Goal: Task Accomplishment & Management: Complete application form

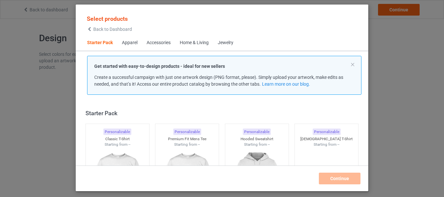
scroll to position [8, 0]
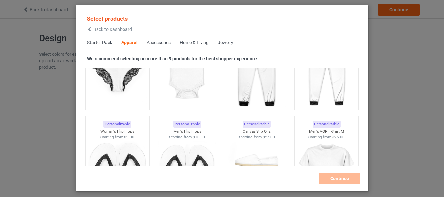
scroll to position [690, 0]
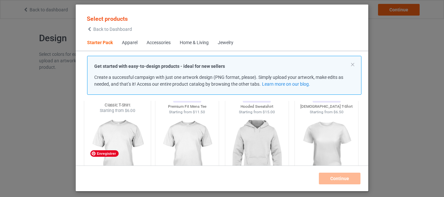
click at [125, 131] on img at bounding box center [117, 152] width 61 height 76
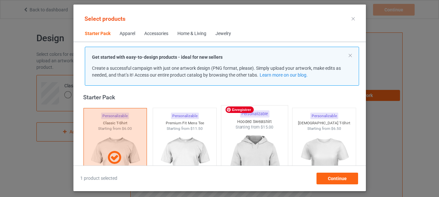
click at [261, 151] on img at bounding box center [254, 168] width 61 height 76
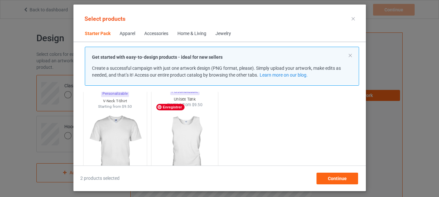
scroll to position [144, 0]
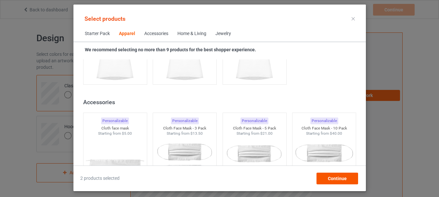
scroll to position [1396, 0]
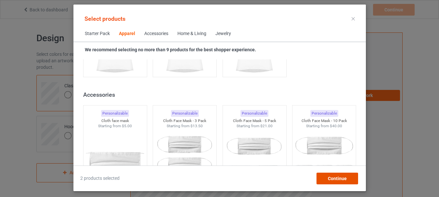
click at [342, 178] on span "Continue" at bounding box center [337, 178] width 19 height 5
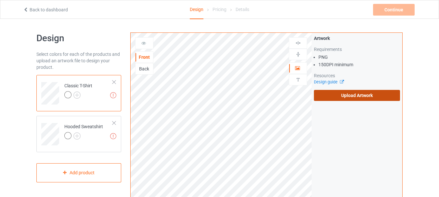
click at [351, 95] on label "Upload Artwork" at bounding box center [357, 95] width 86 height 11
click at [0, 0] on input "Upload Artwork" at bounding box center [0, 0] width 0 height 0
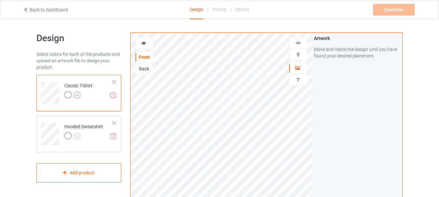
click at [77, 94] on img at bounding box center [76, 95] width 7 height 7
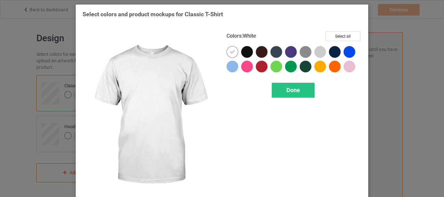
click at [229, 54] on icon at bounding box center [232, 52] width 6 height 6
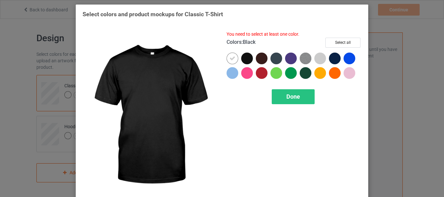
click at [242, 58] on div at bounding box center [247, 59] width 12 height 12
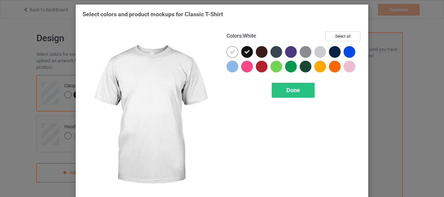
click at [230, 52] on icon at bounding box center [232, 52] width 6 height 6
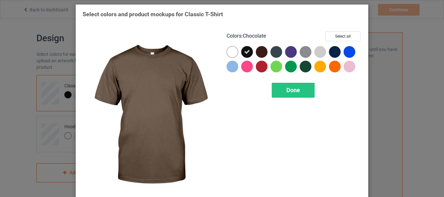
click at [258, 54] on div at bounding box center [262, 52] width 12 height 12
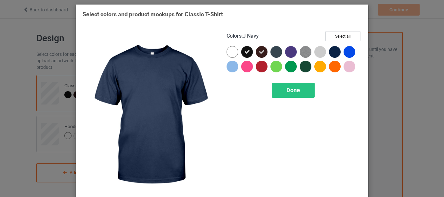
click at [334, 53] on div at bounding box center [335, 52] width 12 height 12
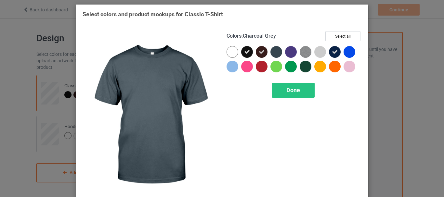
click at [274, 51] on div at bounding box center [276, 52] width 12 height 12
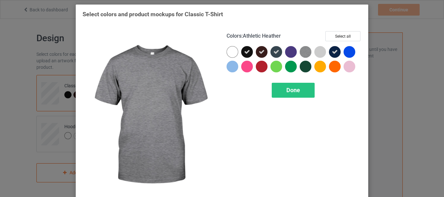
click at [306, 52] on img at bounding box center [306, 52] width 12 height 12
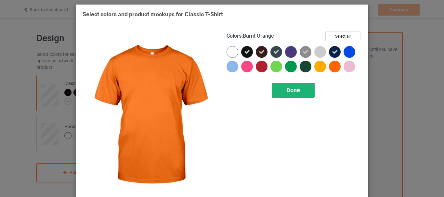
click at [282, 88] on div "Done" at bounding box center [293, 90] width 43 height 15
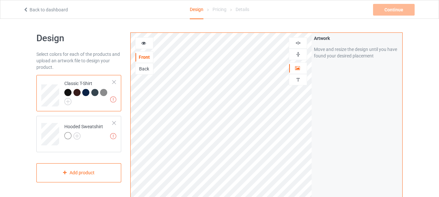
click at [75, 93] on div at bounding box center [76, 92] width 7 height 7
click at [68, 91] on div at bounding box center [67, 92] width 7 height 7
click at [75, 135] on img at bounding box center [76, 136] width 7 height 7
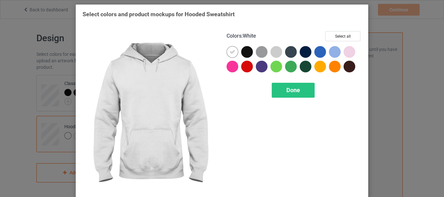
click at [233, 51] on div at bounding box center [232, 52] width 12 height 12
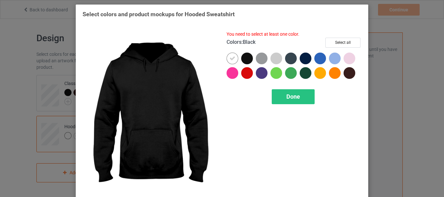
click at [243, 58] on div at bounding box center [247, 59] width 12 height 12
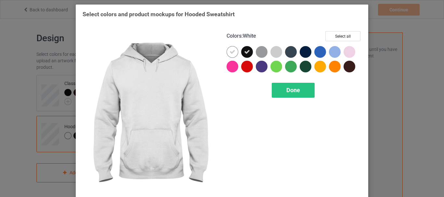
click at [229, 52] on icon at bounding box center [232, 52] width 6 height 6
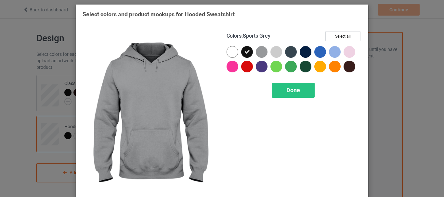
click at [259, 50] on div at bounding box center [262, 52] width 12 height 12
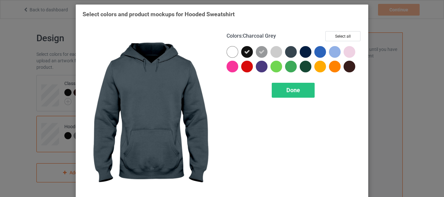
click at [289, 51] on div at bounding box center [291, 52] width 12 height 12
click at [296, 51] on div at bounding box center [292, 53] width 15 height 15
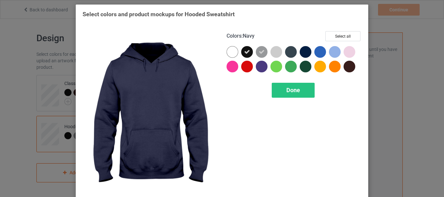
click at [300, 51] on div at bounding box center [306, 52] width 12 height 12
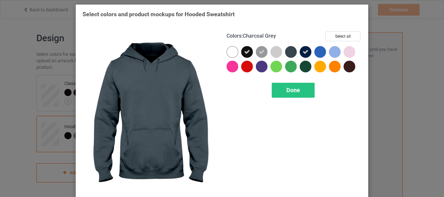
click at [291, 51] on div at bounding box center [291, 52] width 12 height 12
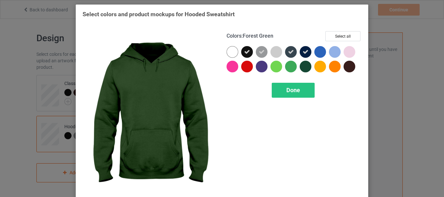
click at [301, 66] on div at bounding box center [306, 67] width 12 height 12
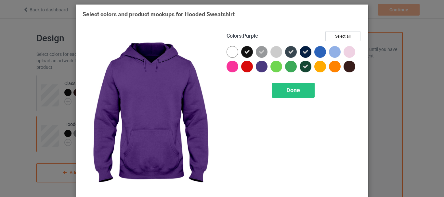
click at [262, 68] on div at bounding box center [262, 67] width 12 height 12
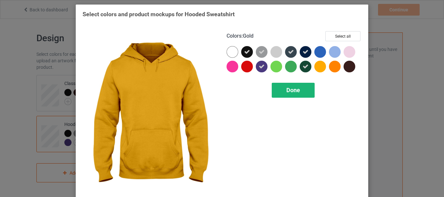
click at [291, 90] on span "Done" at bounding box center [293, 90] width 14 height 7
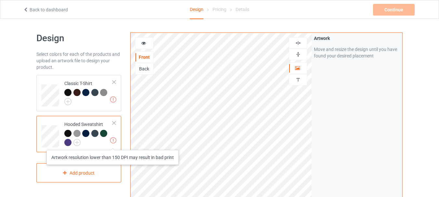
click at [113, 144] on img at bounding box center [113, 140] width 6 height 6
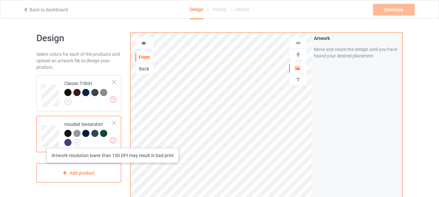
click at [113, 142] on img at bounding box center [113, 140] width 6 height 6
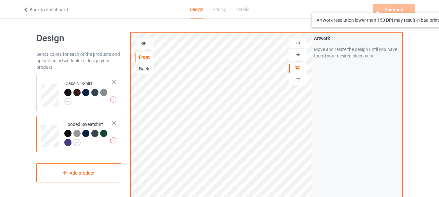
click at [391, 6] on div "Continue Artwork resolution lower than 150 DPI may result in bad print" at bounding box center [394, 10] width 43 height 12
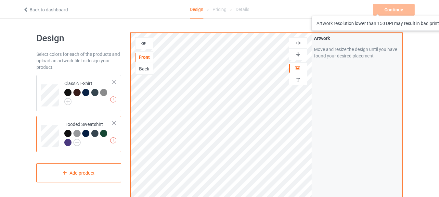
drag, startPoint x: 390, startPoint y: 12, endPoint x: 381, endPoint y: 10, distance: 9.2
click at [383, 9] on div "Continue Artwork resolution lower than 150 DPI may result in bad print" at bounding box center [394, 10] width 43 height 12
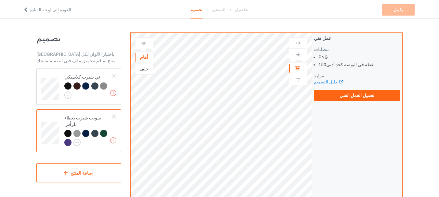
drag, startPoint x: 369, startPoint y: 64, endPoint x: 328, endPoint y: 64, distance: 40.9
click at [328, 64] on li "150 نقطة في البوصة كحد أدنى" at bounding box center [359, 64] width 82 height 6
drag, startPoint x: 321, startPoint y: 64, endPoint x: 362, endPoint y: 64, distance: 41.6
click at [362, 64] on li "150 نقطة في البوصة كحد أدنى" at bounding box center [359, 64] width 82 height 6
click at [359, 65] on font "نقطة في البوصة كحد أدنى" at bounding box center [350, 64] width 48 height 5
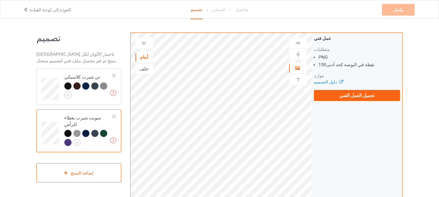
click at [363, 66] on font "نقطة في البوصة كحد أدنى" at bounding box center [350, 64] width 48 height 5
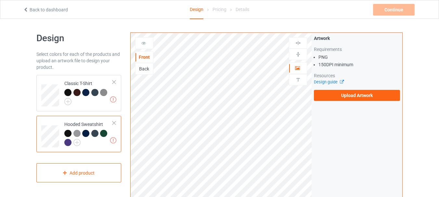
click at [343, 65] on li "150 DPI minimum" at bounding box center [359, 64] width 82 height 6
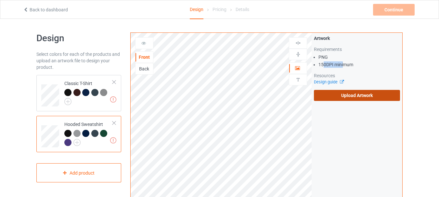
click at [334, 96] on label "Upload Artwork" at bounding box center [357, 95] width 86 height 11
click at [0, 0] on input "Upload Artwork" at bounding box center [0, 0] width 0 height 0
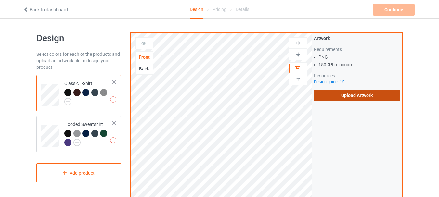
click at [336, 91] on label "Upload Artwork" at bounding box center [357, 95] width 86 height 11
click at [0, 0] on input "Upload Artwork" at bounding box center [0, 0] width 0 height 0
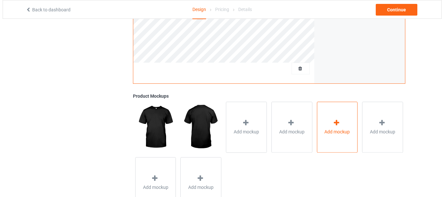
scroll to position [224, 0]
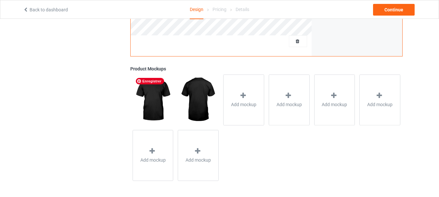
click at [146, 99] on img at bounding box center [153, 99] width 41 height 51
click at [237, 99] on div "Add mockup" at bounding box center [243, 99] width 41 height 51
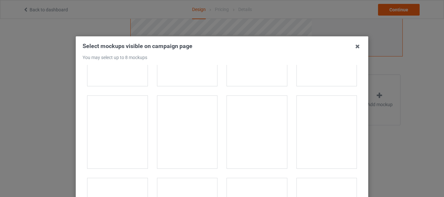
scroll to position [910, 0]
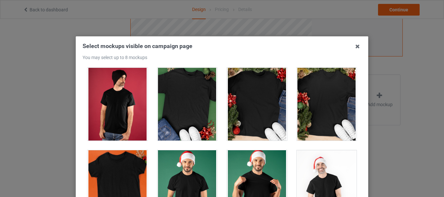
click at [251, 104] on div at bounding box center [257, 104] width 60 height 73
click at [193, 111] on div at bounding box center [187, 104] width 60 height 73
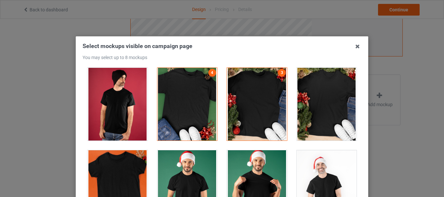
click at [243, 110] on div at bounding box center [257, 104] width 60 height 73
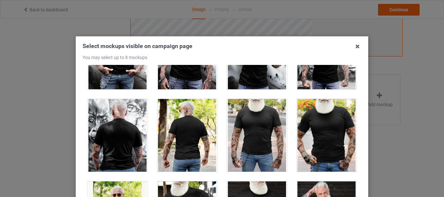
scroll to position [5252, 0]
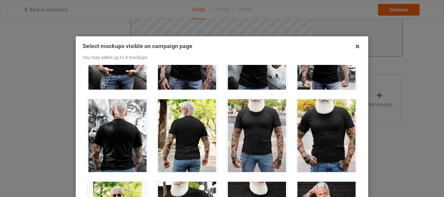
click at [324, 131] on div at bounding box center [327, 135] width 60 height 73
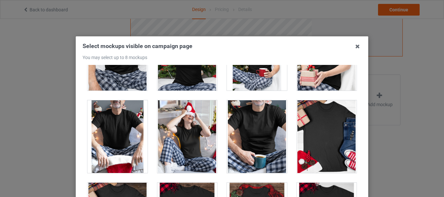
click at [253, 137] on div at bounding box center [257, 136] width 60 height 73
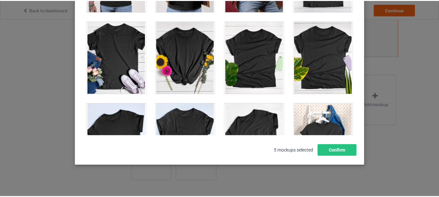
scroll to position [92, 0]
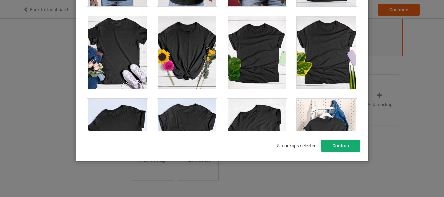
click at [351, 147] on button "Confirm" at bounding box center [340, 146] width 39 height 12
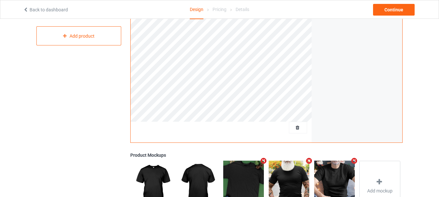
scroll to position [136, 0]
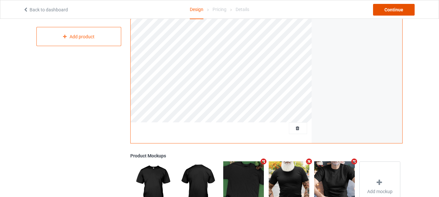
click at [393, 9] on div "Continue" at bounding box center [394, 10] width 42 height 12
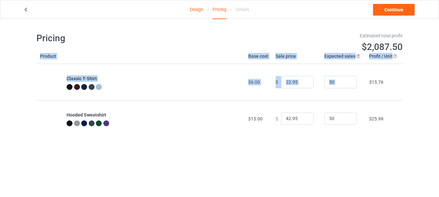
drag, startPoint x: 363, startPoint y: 82, endPoint x: 427, endPoint y: 86, distance: 63.8
click at [435, 86] on div "Design Pricing Details Continue Pricing Estimated total profit $2,087.50 Produc…" at bounding box center [219, 85] width 439 height 132
click at [403, 83] on div "Design Pricing Details Continue Pricing Estimated total profit $2,087.50 Produc…" at bounding box center [219, 85] width 439 height 132
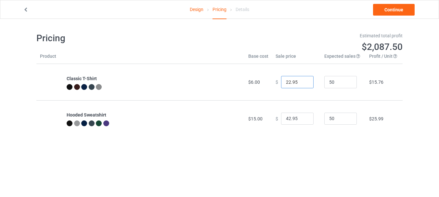
click at [282, 84] on input "22.95" at bounding box center [297, 82] width 32 height 12
click at [281, 82] on input "0.0" at bounding box center [297, 82] width 32 height 12
click at [288, 82] on input "0.0" at bounding box center [297, 82] width 32 height 12
click at [288, 83] on input "0.0" at bounding box center [297, 82] width 32 height 12
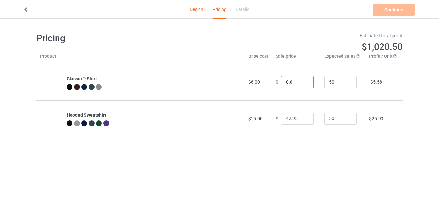
click at [288, 83] on input "0.0" at bounding box center [297, 82] width 32 height 12
click at [287, 83] on input "0.0" at bounding box center [297, 82] width 32 height 12
type input "19.99"
click at [374, 91] on td "$13.01" at bounding box center [384, 82] width 37 height 36
drag, startPoint x: 287, startPoint y: 119, endPoint x: 283, endPoint y: 117, distance: 4.4
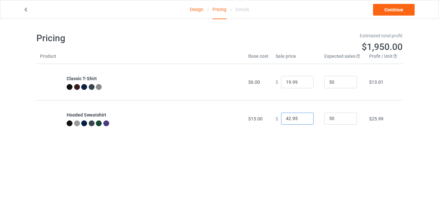
click at [283, 117] on input "42.95" at bounding box center [297, 119] width 32 height 12
drag, startPoint x: 289, startPoint y: 119, endPoint x: 296, endPoint y: 117, distance: 6.9
click at [296, 117] on input "39.95" at bounding box center [297, 119] width 32 height 12
type input "39.99"
click at [315, 105] on td "$ 39.99" at bounding box center [296, 118] width 49 height 36
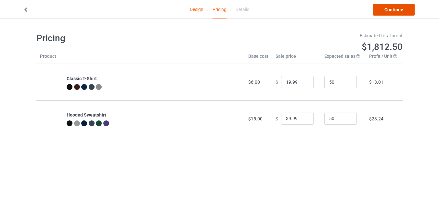
click at [399, 11] on link "Continue" at bounding box center [394, 10] width 42 height 12
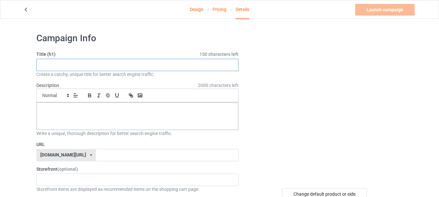
click at [111, 68] on input "text" at bounding box center [137, 65] width 202 height 12
click at [114, 61] on input "text" at bounding box center [137, 65] width 202 height 12
click at [111, 66] on input "text" at bounding box center [137, 65] width 202 height 12
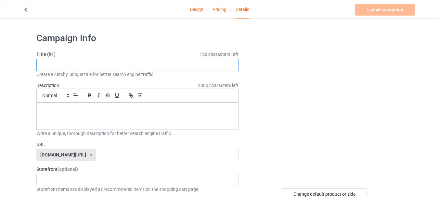
click at [111, 66] on input "text" at bounding box center [137, 65] width 202 height 12
paste input "[PERSON_NAME]"
click at [77, 65] on input "[PERSON_NAME] T shirt" at bounding box center [137, 65] width 202 height 12
click at [72, 64] on input "[PERSON_NAME] T Shirt" at bounding box center [137, 65] width 202 height 12
paste input "-"
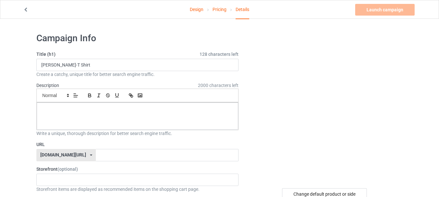
click at [123, 44] on h1 "Campaign Info" at bounding box center [137, 38] width 202 height 12
click at [71, 64] on input "[PERSON_NAME]-T Shirt" at bounding box center [137, 65] width 202 height 12
click at [74, 65] on input "[PERSON_NAME] -T Shirt" at bounding box center [137, 65] width 202 height 12
click at [72, 65] on input "[PERSON_NAME] -T Shirt" at bounding box center [137, 65] width 202 height 12
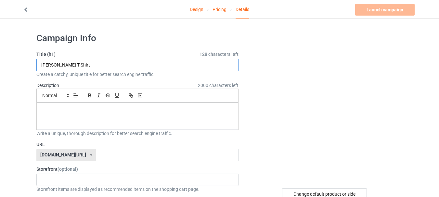
click at [75, 64] on input "[PERSON_NAME] T Shirt" at bounding box center [137, 65] width 202 height 12
paste input "-"
type input "[PERSON_NAME] T-Shirt"
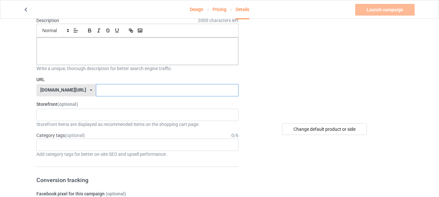
click at [125, 89] on input "text" at bounding box center [167, 90] width 142 height 12
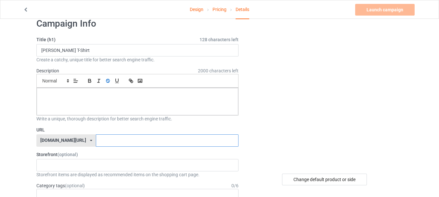
scroll to position [0, 0]
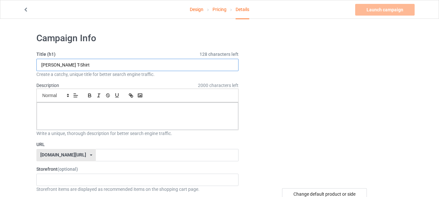
click at [46, 64] on input "[PERSON_NAME] T-Shirt" at bounding box center [137, 65] width 202 height 12
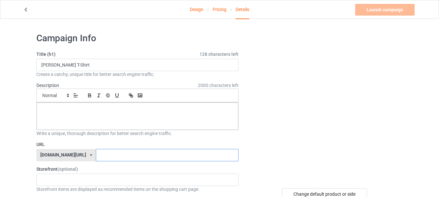
click at [96, 158] on input "text" at bounding box center [167, 155] width 142 height 12
paste input "Ozzy"
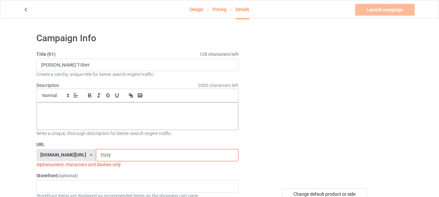
click at [104, 156] on input "Ozzy" at bounding box center [167, 155] width 142 height 12
click at [96, 155] on input "Ozzy tSHIRT" at bounding box center [167, 155] width 142 height 12
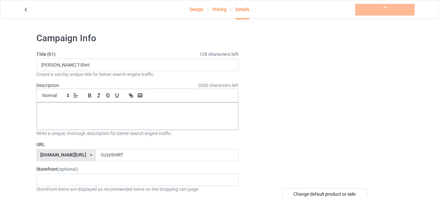
click at [105, 167] on label "Storefront (optional)" at bounding box center [137, 169] width 202 height 6
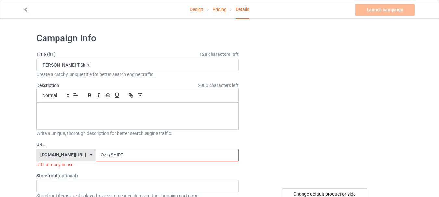
click at [96, 156] on input "OzzySHIRT" at bounding box center [167, 155] width 142 height 12
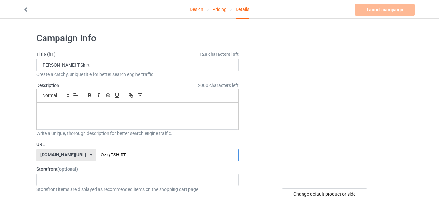
type input "OzzyTSHIRT"
click at [376, 14] on div "Launch campaign Please enter campaign description" at bounding box center [385, 10] width 61 height 12
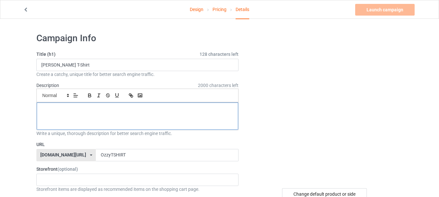
click at [97, 113] on div at bounding box center [137, 116] width 201 height 27
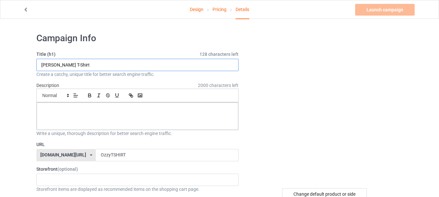
click at [105, 70] on input "[PERSON_NAME] T-Shirt" at bounding box center [137, 65] width 202 height 12
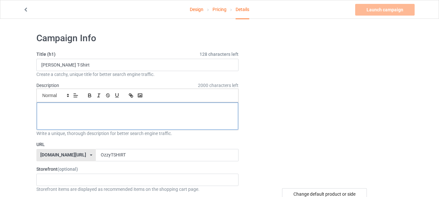
click at [143, 109] on p at bounding box center [137, 110] width 191 height 6
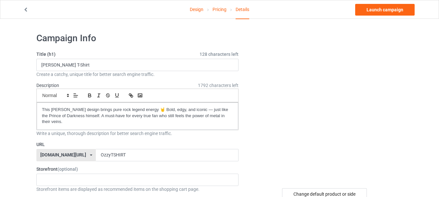
click at [196, 34] on h1 "Campaign Info" at bounding box center [137, 38] width 202 height 12
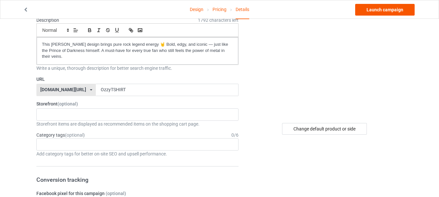
scroll to position [65, 0]
click at [404, 8] on link "Launch campaign" at bounding box center [384, 10] width 59 height 12
